Goal: Transaction & Acquisition: Purchase product/service

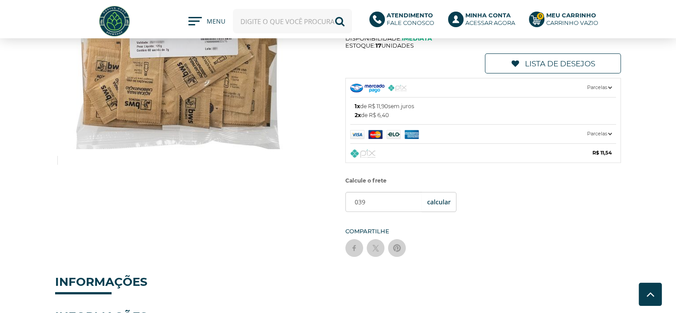
type input "039"
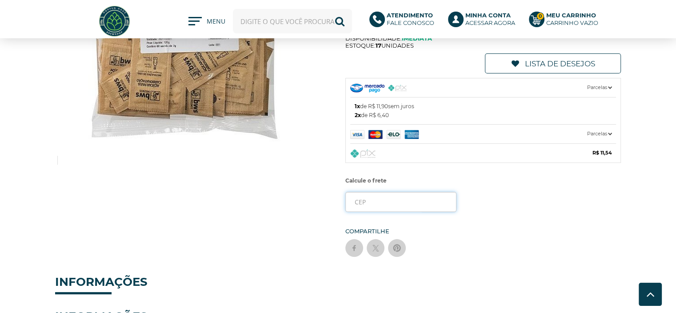
paste input "03452-100"
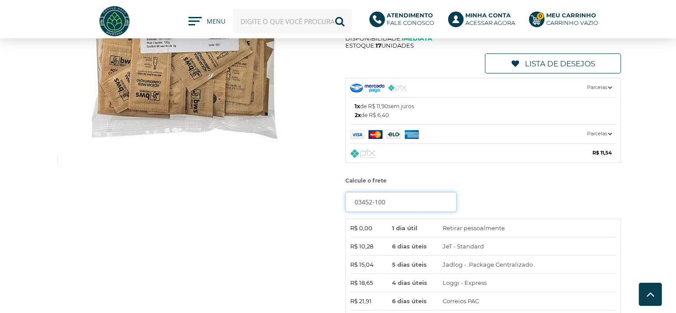
click at [405, 195] on input "03452-100" at bounding box center [400, 202] width 111 height 20
type input "03906-030"
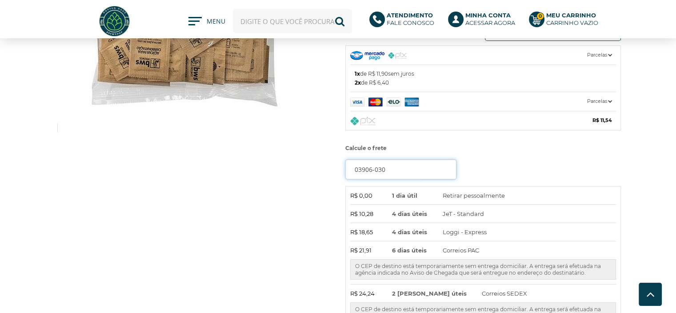
scroll to position [222, 0]
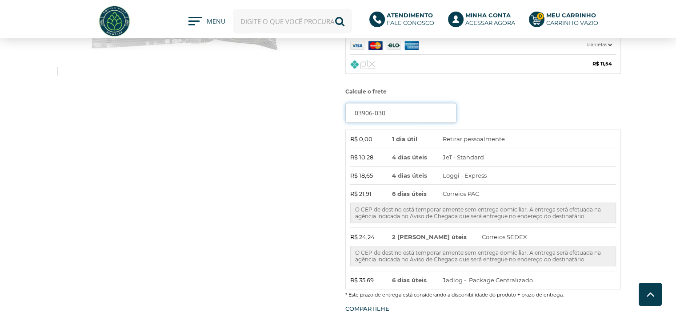
click at [392, 114] on input "03906-030" at bounding box center [400, 113] width 111 height 20
click at [373, 173] on span "R$ 18,65" at bounding box center [363, 175] width 27 height 9
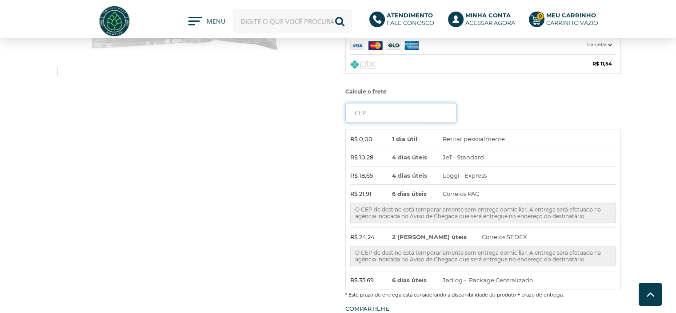
click at [369, 105] on input "tel" at bounding box center [400, 113] width 111 height 20
paste input "03452-100"
type input "03452-100"
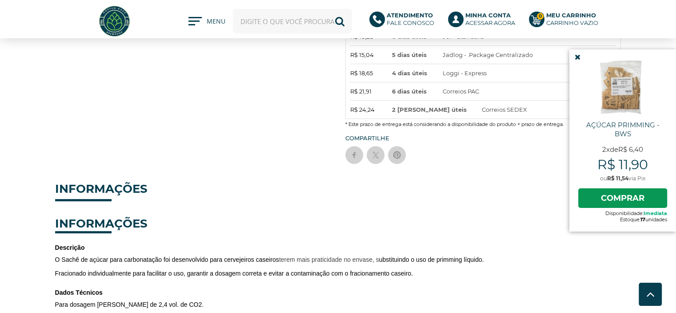
scroll to position [178, 0]
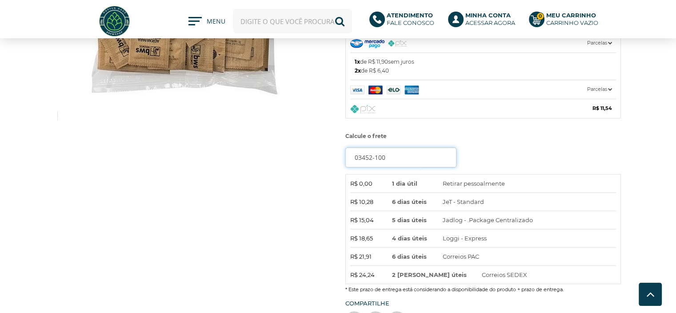
click at [410, 156] on input "03452-100" at bounding box center [400, 157] width 111 height 20
click at [411, 156] on input "03452-100" at bounding box center [400, 157] width 111 height 20
click at [413, 156] on input "03452-100" at bounding box center [400, 157] width 111 height 20
click at [413, 155] on input "03452-100" at bounding box center [400, 157] width 111 height 20
click at [413, 155] on input "tel" at bounding box center [400, 157] width 111 height 20
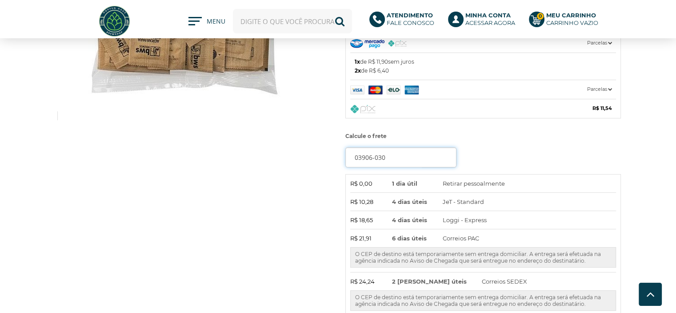
type input "03906-030"
click at [422, 147] on button "OK" at bounding box center [439, 157] width 34 height 20
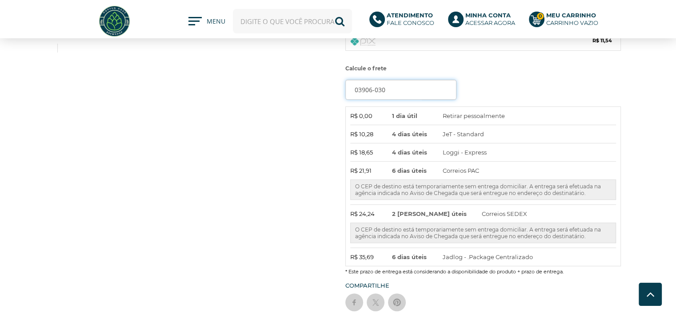
scroll to position [267, 0]
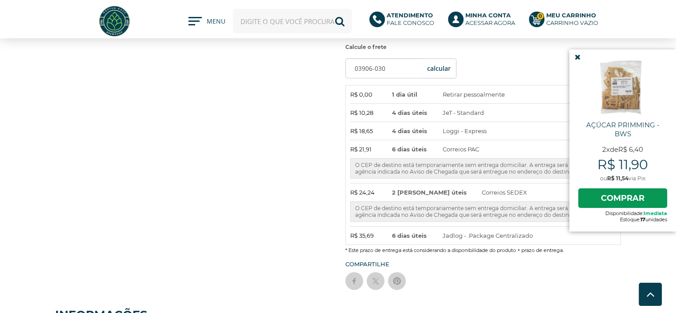
click at [413, 190] on span "2 [PERSON_NAME] úteis" at bounding box center [429, 192] width 75 height 9
click at [439, 192] on li "R$ 24,24 2 [PERSON_NAME] úteis Correios SEDEX O CEP de destino está temporariam…" at bounding box center [483, 207] width 266 height 39
click at [575, 59] on icon at bounding box center [578, 57] width 6 height 8
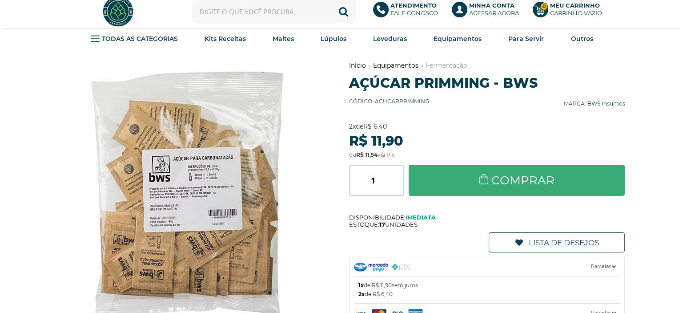
scroll to position [0, 0]
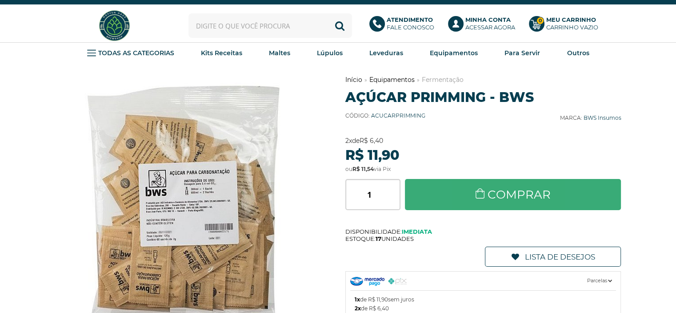
click at [436, 196] on link "Comprar" at bounding box center [513, 194] width 217 height 31
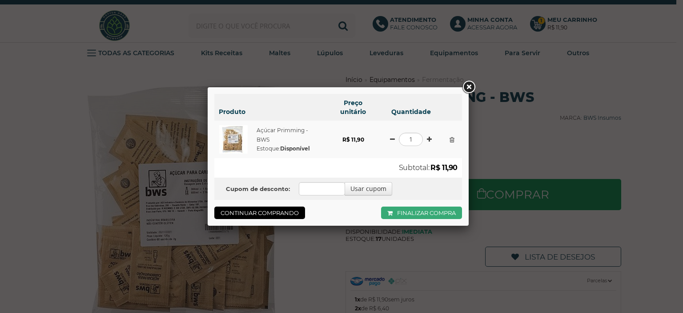
click at [405, 212] on link "Finalizar compra" at bounding box center [421, 212] width 81 height 12
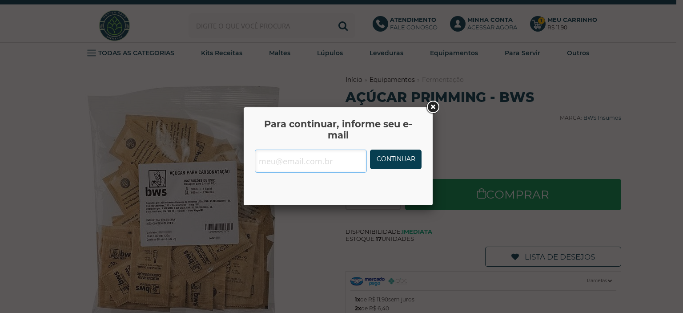
click at [337, 158] on input "text" at bounding box center [311, 160] width 112 height 23
type input "[EMAIL_ADDRESS][DOMAIN_NAME]"
click button "OK" at bounding box center [0, 0] width 0 height 0
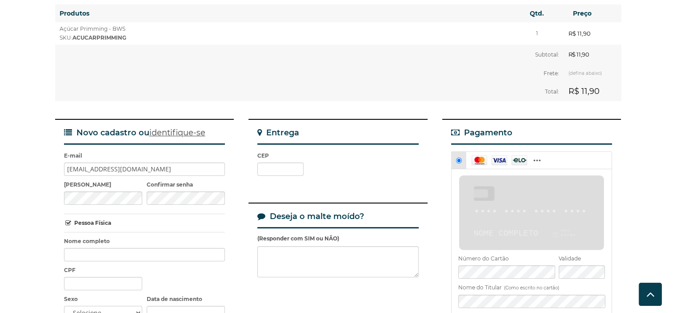
scroll to position [59, 0]
click at [165, 186] on div "[PERSON_NAME] Confirmar senha" at bounding box center [144, 194] width 161 height 29
click at [133, 237] on div "Nome completo" at bounding box center [144, 249] width 161 height 24
click at [139, 248] on input "Nome completo" at bounding box center [144, 254] width 161 height 13
type input "MONICA MARIA DA SILVA"
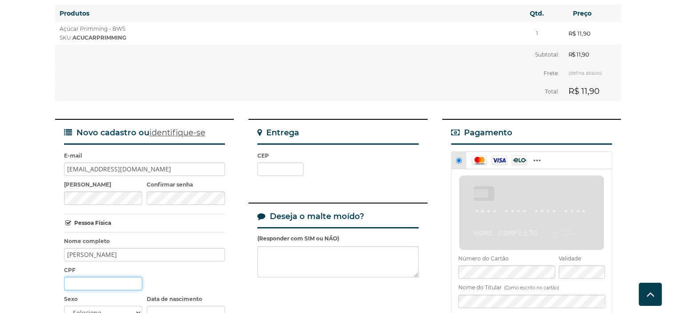
click at [96, 277] on input "CPF" at bounding box center [103, 283] width 79 height 13
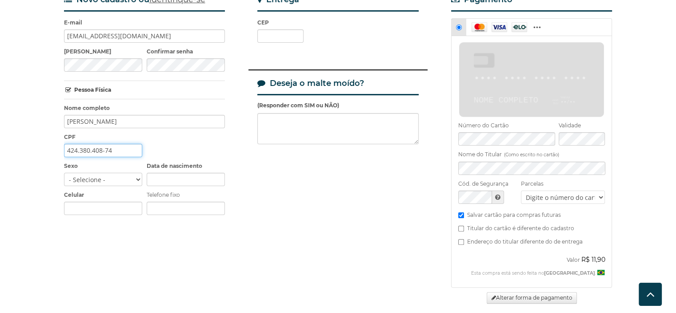
scroll to position [193, 0]
type input "424.380.408-74"
click at [96, 172] on select "- Selecione - Masculino Feminino" at bounding box center [103, 178] width 79 height 13
select select "f"
click at [64, 172] on select "- Selecione - Masculino Feminino" at bounding box center [103, 178] width 79 height 13
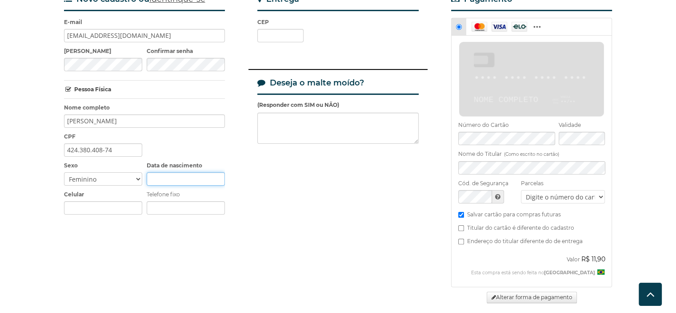
click at [180, 172] on input "Data de nascimento" at bounding box center [186, 178] width 79 height 13
type input "03/03/1994"
click at [123, 190] on div "Celular" at bounding box center [103, 202] width 79 height 24
click at [125, 201] on input "Celular" at bounding box center [103, 207] width 79 height 13
type input "(11) 95363-4363"
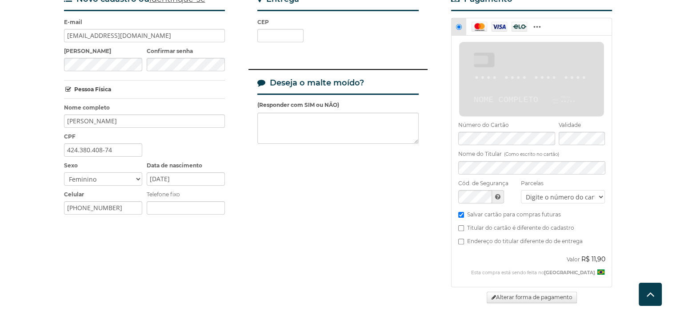
click at [336, 176] on div "Novo cadastro ou identifique-se E-mail MONI.SILVAA@GMAIL.COM Criar senha Confir…" at bounding box center [338, 184] width 566 height 398
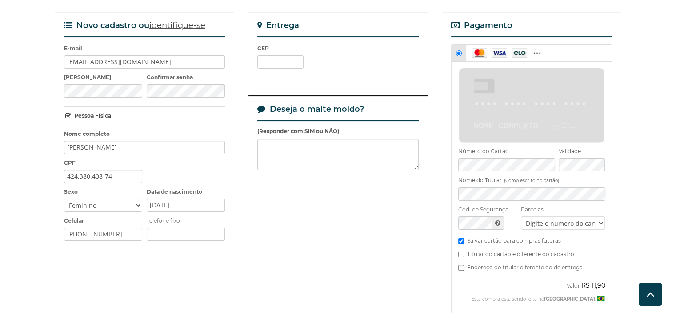
scroll to position [59, 0]
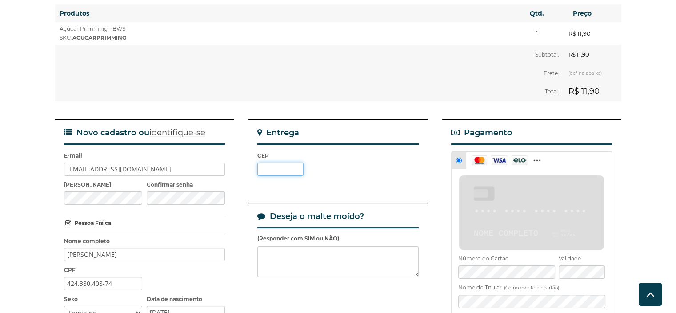
click at [283, 162] on input "CEP" at bounding box center [280, 168] width 46 height 13
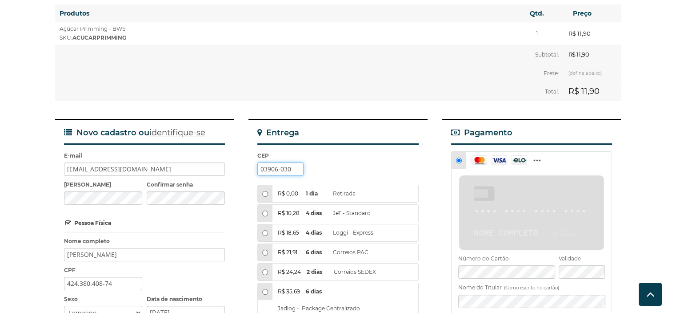
type input "03906-030"
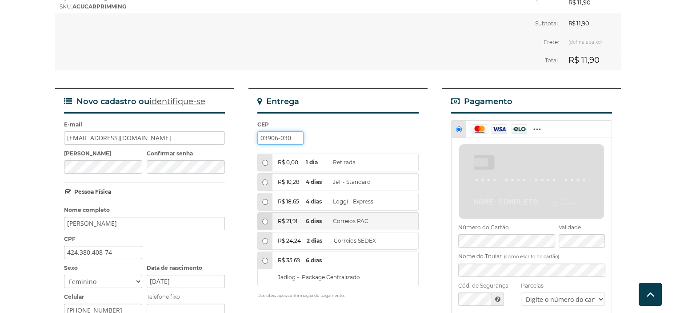
scroll to position [104, 0]
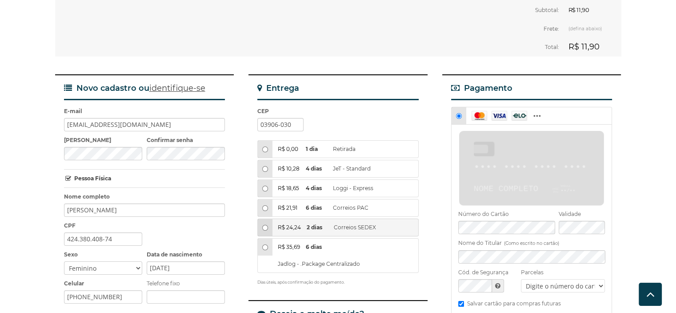
click at [268, 219] on span at bounding box center [265, 227] width 15 height 17
click at [268, 225] on input "R$ 24,24 2 dias Correios SEDEX" at bounding box center [265, 228] width 6 height 6
radio input "true"
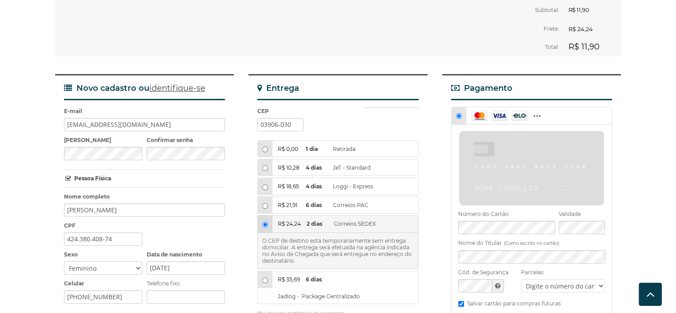
scroll to position [286, 0]
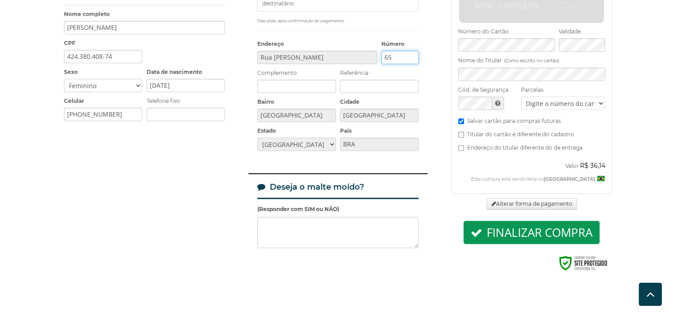
type input "65"
click at [369, 80] on input "Referência" at bounding box center [379, 86] width 79 height 13
type input "CASA COM PLANTA"
drag, startPoint x: 660, startPoint y: 165, endPoint x: 655, endPoint y: 166, distance: 5.9
click at [660, 165] on div "Finalizar compra Preencha os dados necessários para finalizar o pedido. Para co…" at bounding box center [338, 38] width 676 height 530
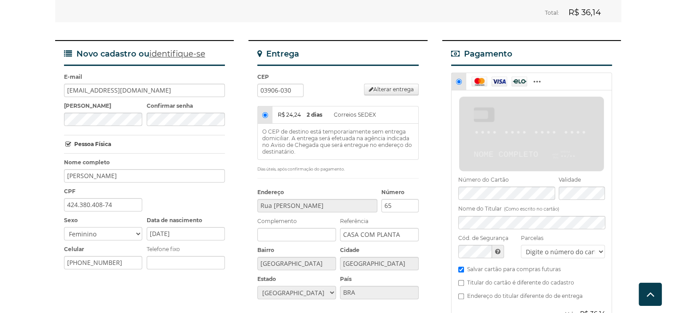
scroll to position [108, 0]
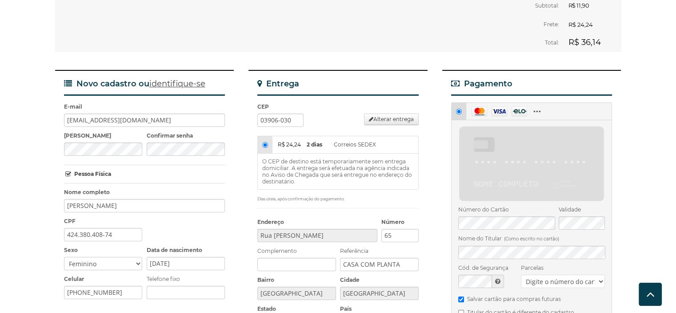
click at [535, 106] on icon at bounding box center [540, 111] width 16 height 10
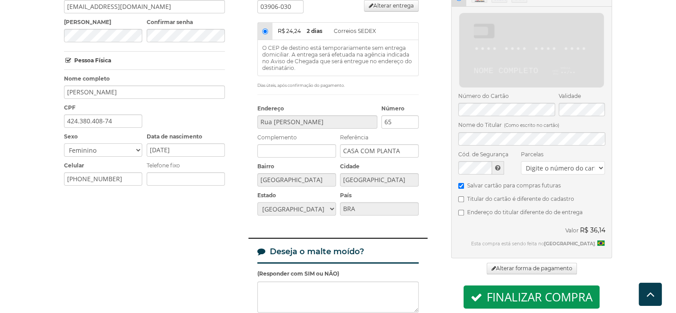
scroll to position [286, 0]
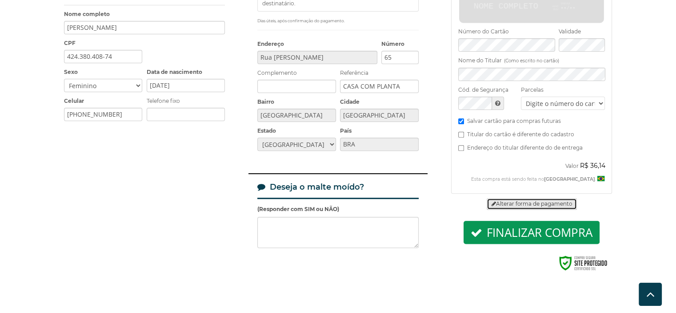
click at [539, 198] on link "Alterar forma de pagamento" at bounding box center [532, 204] width 90 height 12
radio input "false"
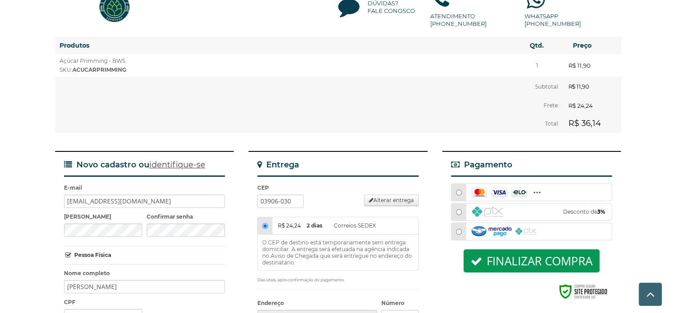
scroll to position [27, 0]
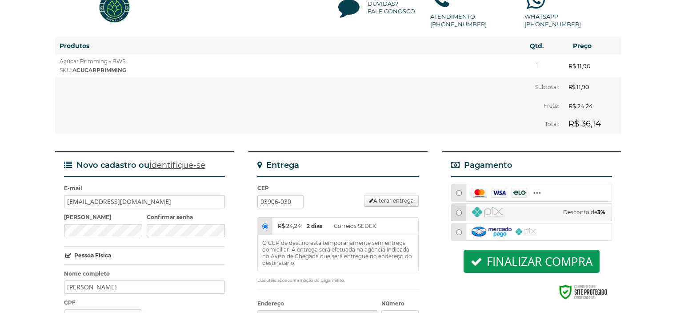
click at [459, 209] on input "radio" at bounding box center [459, 212] width 6 height 6
radio input "true"
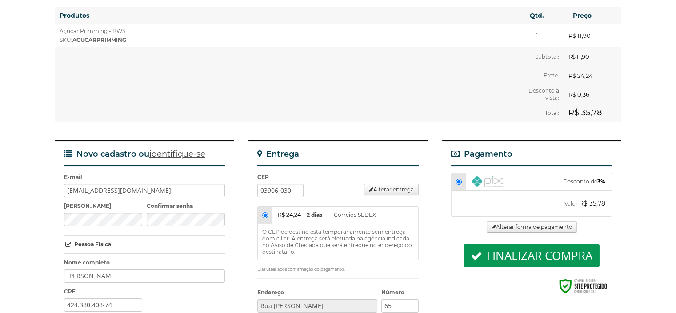
scroll to position [71, 0]
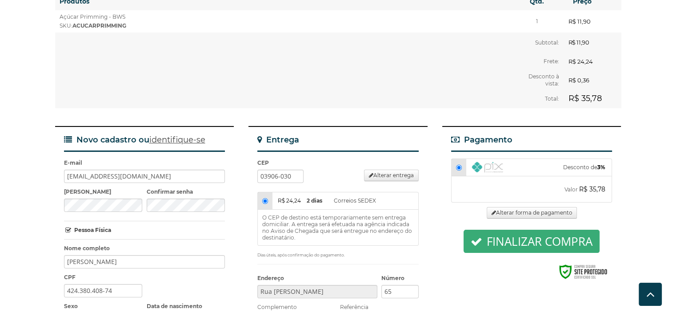
click at [519, 229] on button "Finalizar compra" at bounding box center [532, 240] width 136 height 23
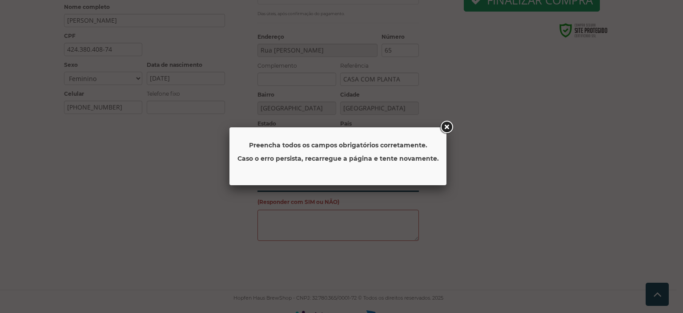
click at [444, 128] on link at bounding box center [446, 127] width 16 height 16
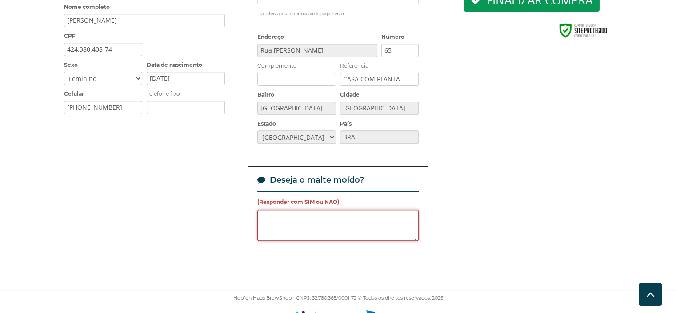
click at [357, 215] on textarea at bounding box center [337, 224] width 161 height 31
type textarea "NAO"
drag, startPoint x: 578, startPoint y: 175, endPoint x: 583, endPoint y: 176, distance: 5.0
click at [583, 176] on div "Novo cadastro ou identifique-se E-mail MONI.SILVAA@GMAIL.COM Criar senha Confir…" at bounding box center [338, 74] width 566 height 378
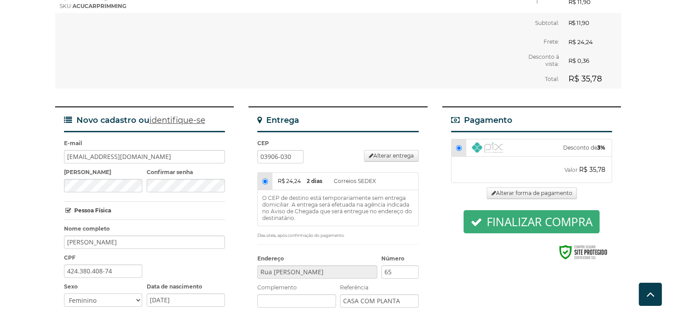
scroll to position [90, 0]
click at [559, 214] on button "Finalizar compra" at bounding box center [532, 222] width 136 height 23
